Goal: Transaction & Acquisition: Purchase product/service

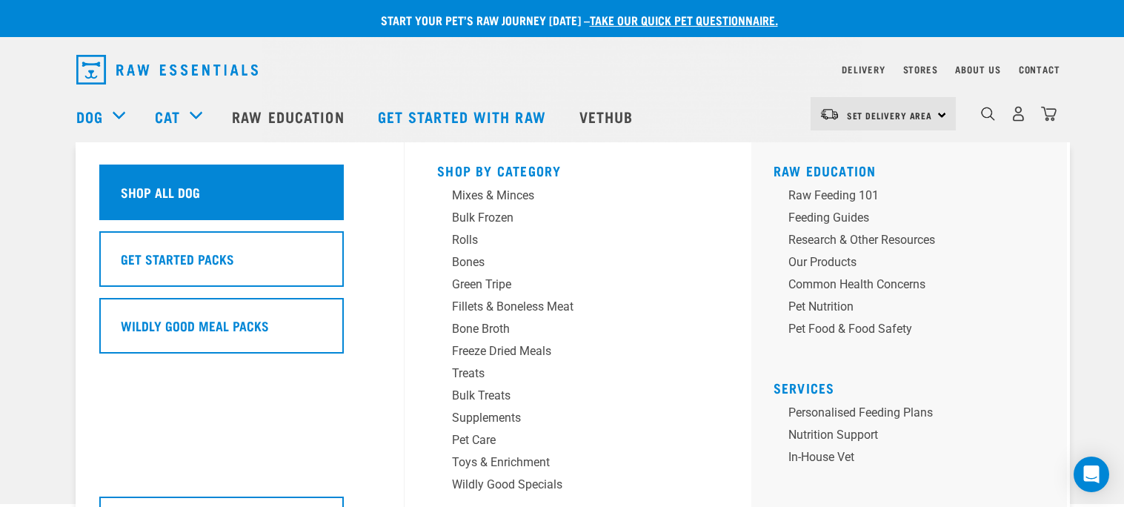
click at [310, 192] on div "Shop All Dog" at bounding box center [221, 192] width 244 height 56
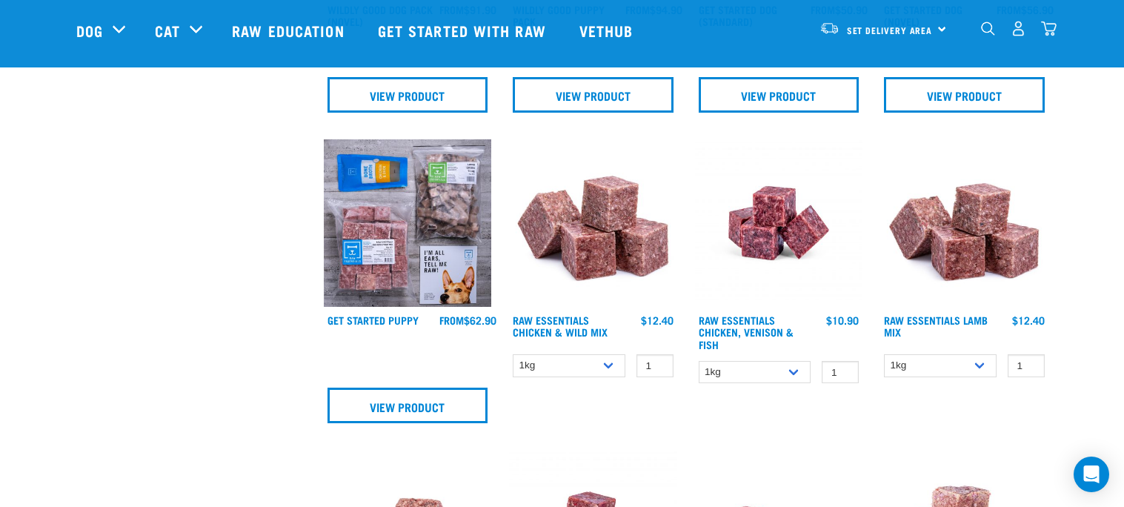
scroll to position [706, 0]
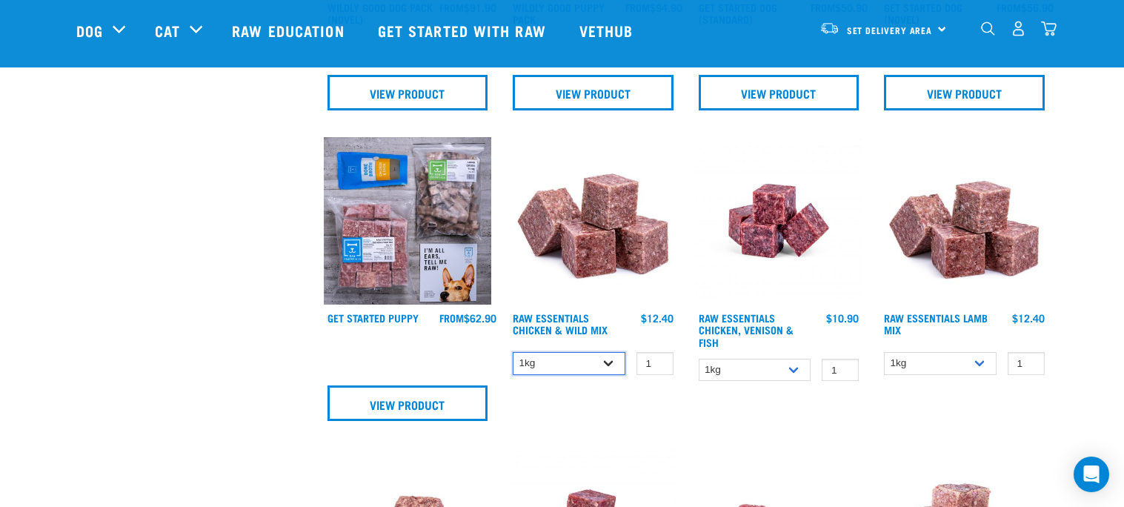
click at [608, 365] on select "1kg 3kg Bulk (10kg)" at bounding box center [569, 363] width 113 height 23
select select "731"
click at [513, 352] on select "1kg 3kg Bulk (10kg)" at bounding box center [569, 363] width 113 height 23
